Goal: Contribute content: Contribute content

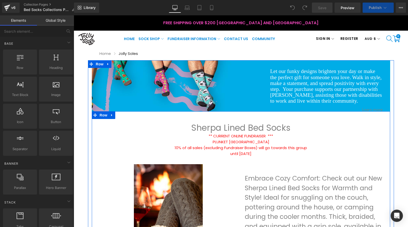
click at [214, 144] on div "Image Embrace Cozy Comfort: Check out our New Sherpa Lined Bed Socks for Warmth…" at bounding box center [241, 191] width 298 height 161
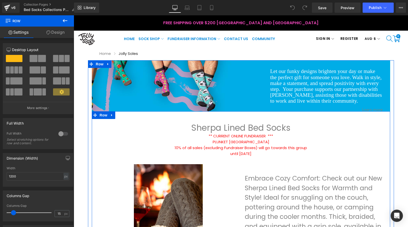
click at [216, 148] on div "Image Embrace Cozy Comfort: Check out our New Sherpa Lined Bed Socks for Warmth…" at bounding box center [241, 191] width 298 height 161
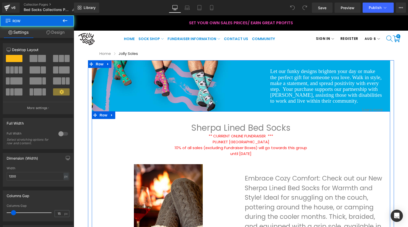
click at [220, 145] on div "Image Embrace Cozy Comfort: Check out our New Sherpa Lined Bed Socks for Warmth…" at bounding box center [241, 191] width 298 height 161
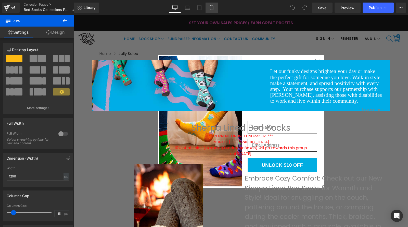
click at [210, 8] on icon at bounding box center [211, 7] width 3 height 5
type input "100"
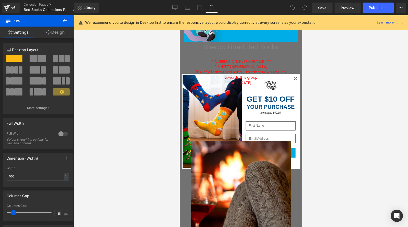
scroll to position [59, 0]
click at [253, 72] on icon at bounding box center [252, 72] width 3 height 3
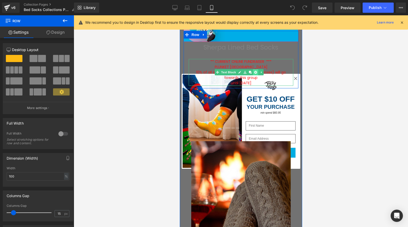
click at [254, 73] on icon at bounding box center [255, 72] width 3 height 3
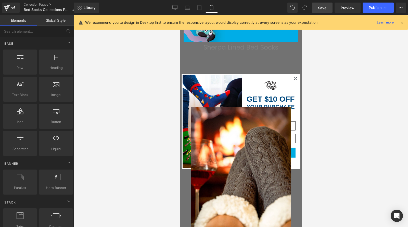
click at [322, 9] on span "Save" at bounding box center [322, 7] width 8 height 5
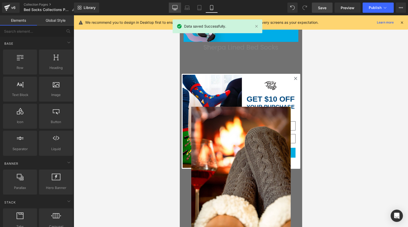
click at [167, 7] on div "Library Mobile Desktop Laptop Tablet Mobile Save Preview Publish Scheduled View…" at bounding box center [241, 8] width 334 height 10
click at [174, 6] on icon at bounding box center [174, 7] width 5 height 5
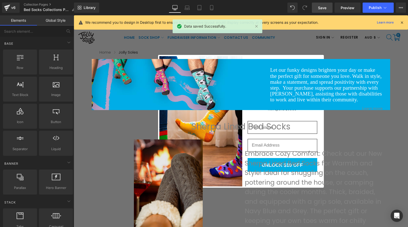
scroll to position [0, 0]
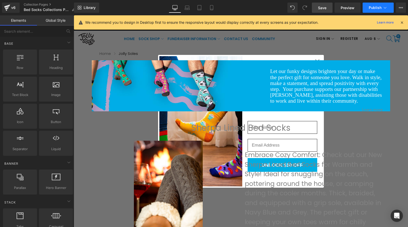
click at [373, 8] on span "Publish" at bounding box center [375, 8] width 13 height 4
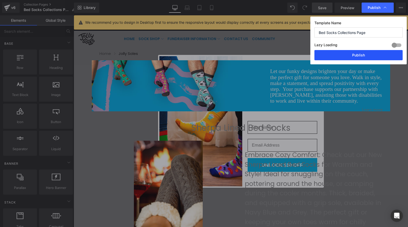
click at [360, 58] on button "Publish" at bounding box center [359, 55] width 88 height 10
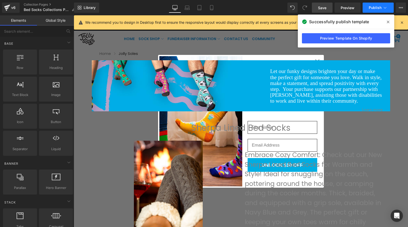
click at [379, 11] on button "Publish" at bounding box center [378, 8] width 31 height 10
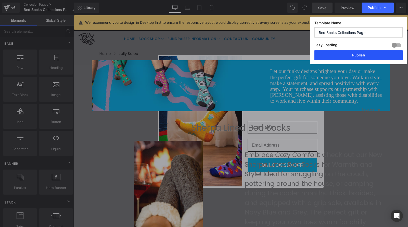
click at [368, 57] on button "Publish" at bounding box center [359, 55] width 88 height 10
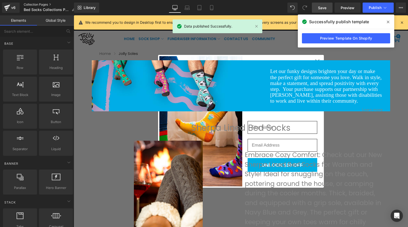
click at [40, 4] on link "Collection Pages" at bounding box center [52, 5] width 56 height 4
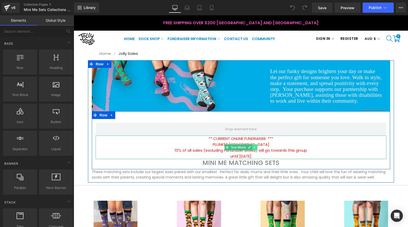
click at [253, 147] on icon at bounding box center [254, 147] width 3 height 3
click at [256, 146] on icon at bounding box center [257, 147] width 3 height 3
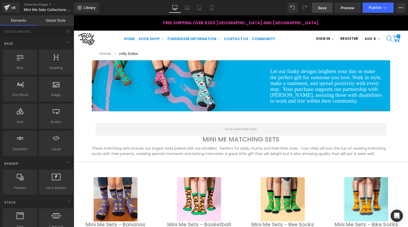
click at [324, 9] on span "Save" at bounding box center [322, 7] width 8 height 5
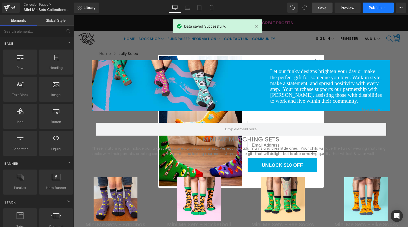
click at [378, 8] on span "Publish" at bounding box center [375, 8] width 13 height 4
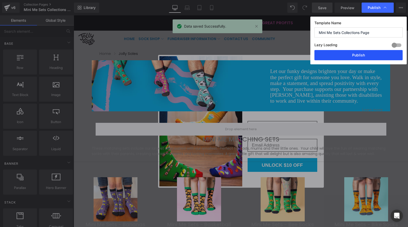
click at [370, 55] on button "Publish" at bounding box center [359, 55] width 88 height 10
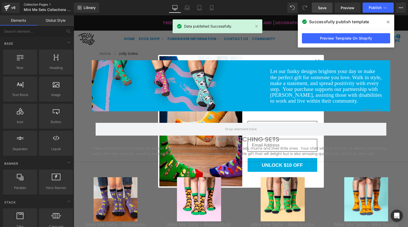
click at [36, 4] on link "Collection Pages" at bounding box center [53, 5] width 59 height 4
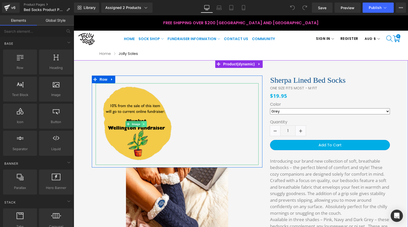
click at [143, 124] on icon at bounding box center [144, 123] width 3 height 3
click at [145, 124] on icon at bounding box center [146, 123] width 3 height 3
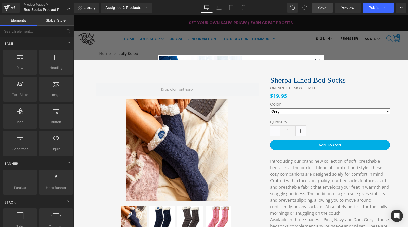
click at [323, 9] on span "Save" at bounding box center [322, 7] width 8 height 5
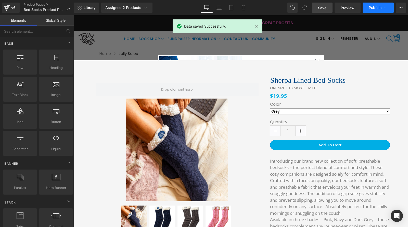
click at [372, 7] on span "Publish" at bounding box center [375, 8] width 13 height 4
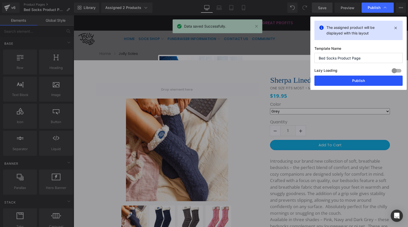
click at [354, 80] on button "Publish" at bounding box center [359, 81] width 88 height 10
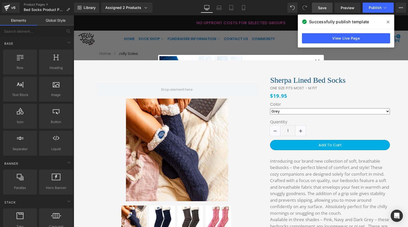
click at [391, 23] on span at bounding box center [388, 22] width 8 height 8
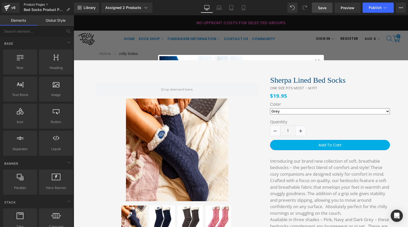
click at [38, 3] on link "Product Pages" at bounding box center [49, 5] width 50 height 4
